Goal: Information Seeking & Learning: Learn about a topic

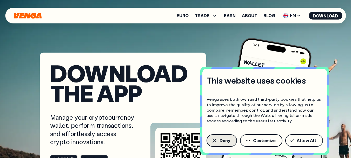
click at [212, 138] on icon "button" at bounding box center [215, 140] width 6 height 6
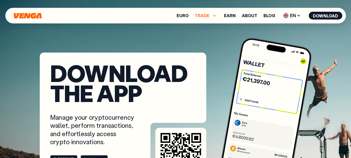
click at [211, 17] on span "TRADE" at bounding box center [206, 15] width 23 height 6
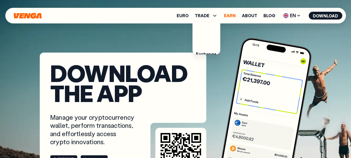
click at [234, 16] on link "Earn" at bounding box center [230, 16] width 12 height 4
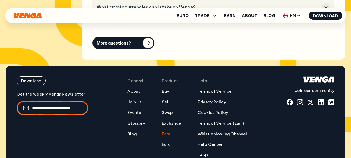
scroll to position [2289, 0]
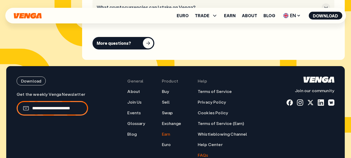
click at [209, 156] on link "FAQs" at bounding box center [203, 154] width 11 height 5
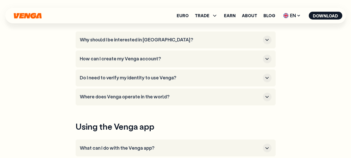
scroll to position [104, 0]
click at [131, 98] on h3 "Where does Venga operate in the world?" at bounding box center [170, 97] width 181 height 6
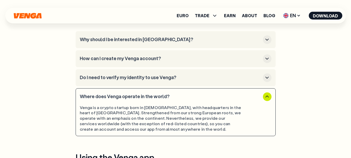
click at [111, 78] on h3 "Do I need to verify my identity to use Venga?" at bounding box center [170, 78] width 181 height 6
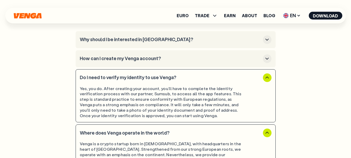
click at [111, 78] on h3 "Do I need to verify my identity to use Venga?" at bounding box center [170, 78] width 181 height 6
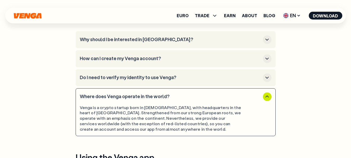
click at [135, 95] on h3 "Where does Venga operate in the world?" at bounding box center [170, 97] width 181 height 6
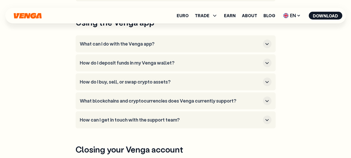
scroll to position [208, 0]
click at [133, 62] on h3 "How do I deposit funds in my Venga wallet?" at bounding box center [170, 63] width 181 height 6
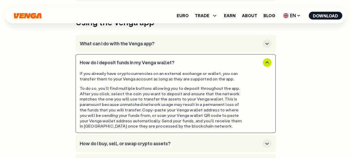
click at [133, 62] on h3 "How do I deposit funds in my Venga wallet?" at bounding box center [170, 63] width 181 height 6
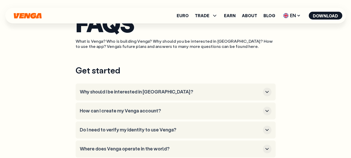
scroll to position [52, 0]
click at [108, 92] on h3 "Why should I be interested in [GEOGRAPHIC_DATA]?" at bounding box center [170, 92] width 181 height 6
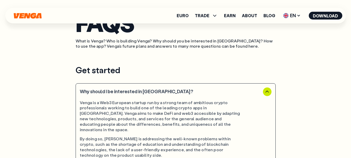
click at [108, 92] on h3 "Why should I be interested in [GEOGRAPHIC_DATA]?" at bounding box center [170, 92] width 181 height 6
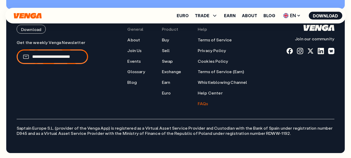
scroll to position [652, 0]
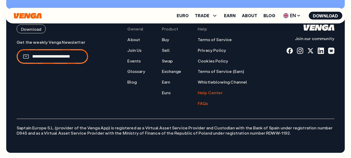
click at [212, 93] on link "Help Center" at bounding box center [210, 92] width 25 height 5
